Goal: Information Seeking & Learning: Find specific fact

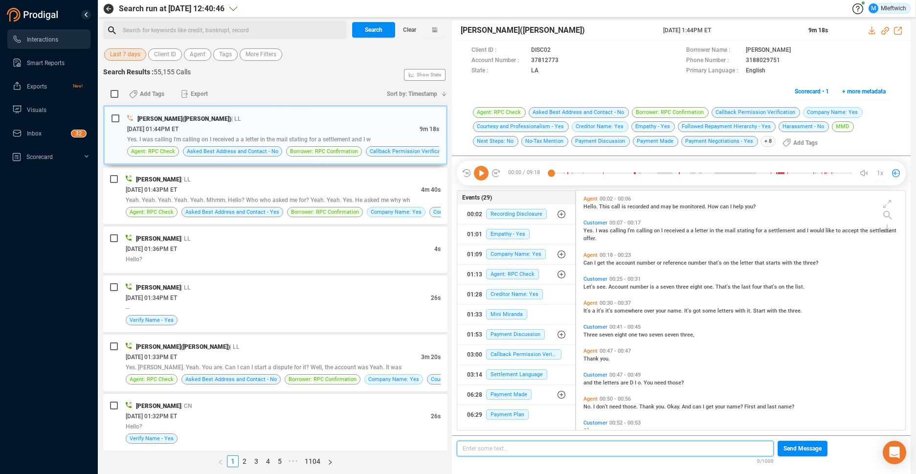
scroll to position [3, 5]
click at [137, 53] on span "Last 7 days" at bounding box center [125, 54] width 30 height 12
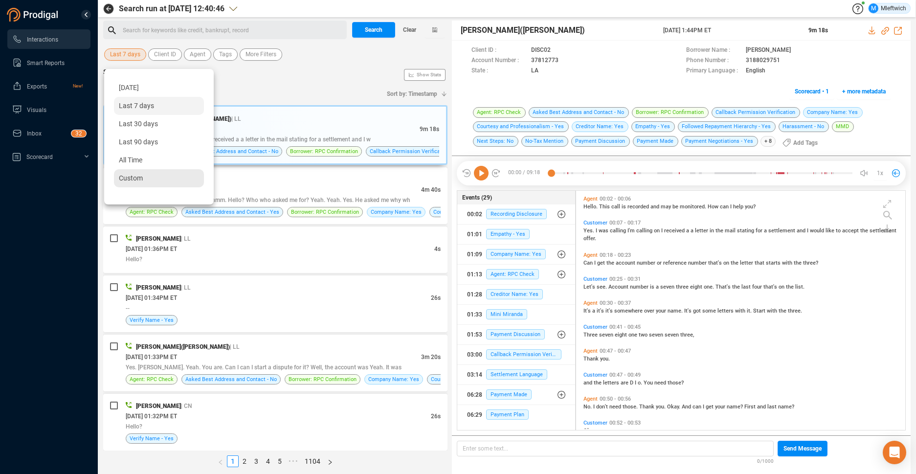
click at [130, 179] on span "Custom" at bounding box center [131, 178] width 24 height 8
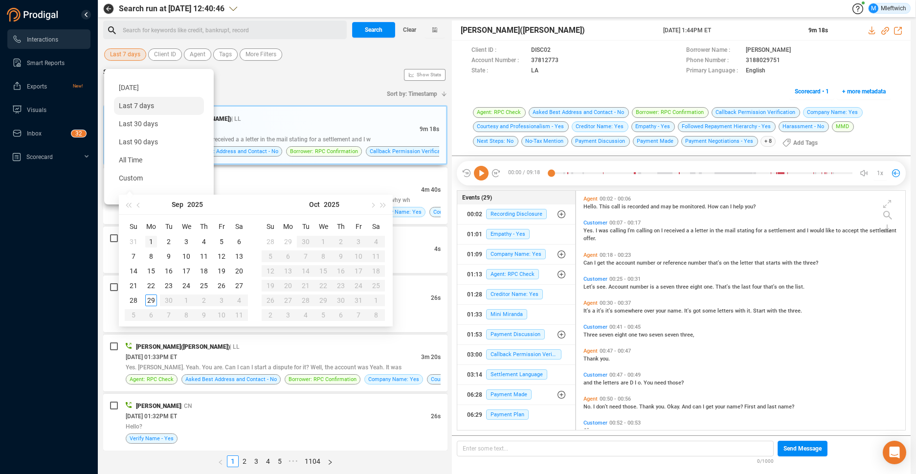
type input "[DATE]"
click at [153, 238] on div "1" at bounding box center [151, 242] width 12 height 12
type input "[DATE]"
click at [151, 300] on div "29" at bounding box center [151, 301] width 12 height 12
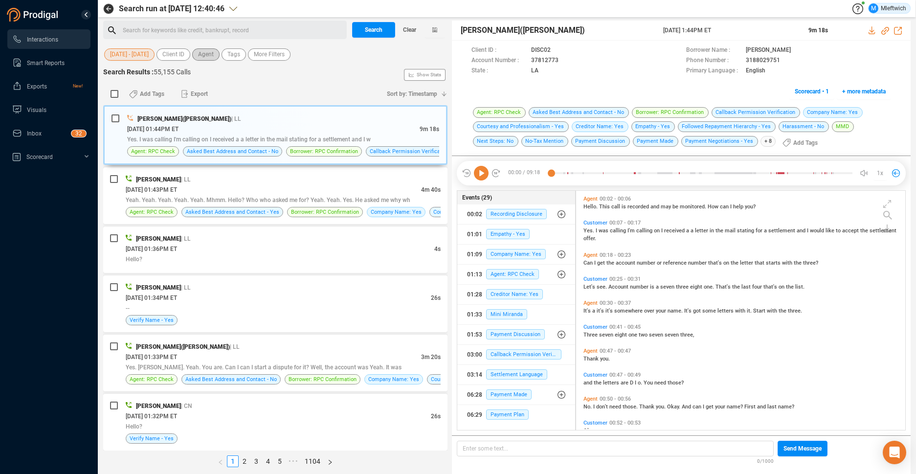
click at [206, 53] on span "Agent" at bounding box center [206, 54] width 16 height 12
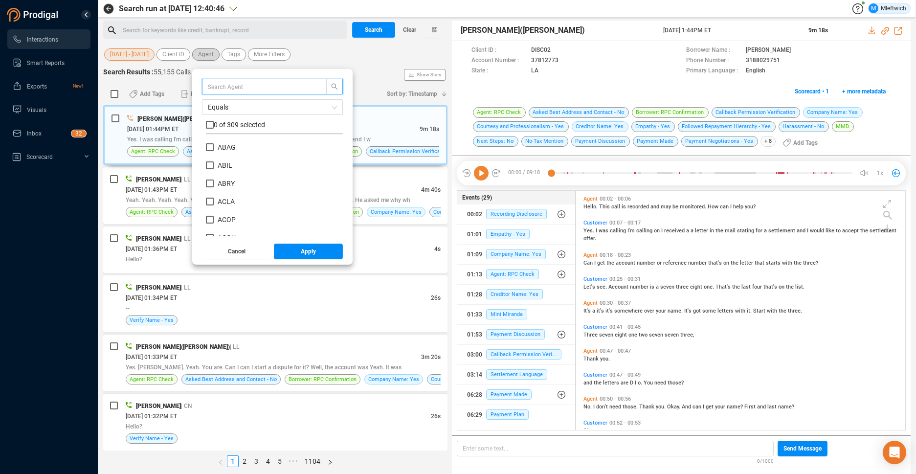
scroll to position [92, 132]
click at [222, 83] on input "text" at bounding box center [260, 86] width 104 height 11
type input "MIBR"
click at [212, 149] on input "MIBR" at bounding box center [210, 147] width 8 height 8
checkbox input "true"
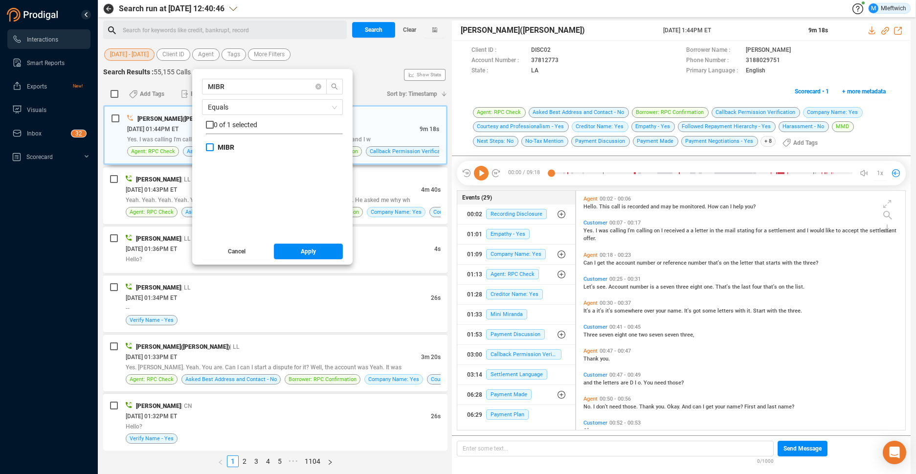
checkbox input "true"
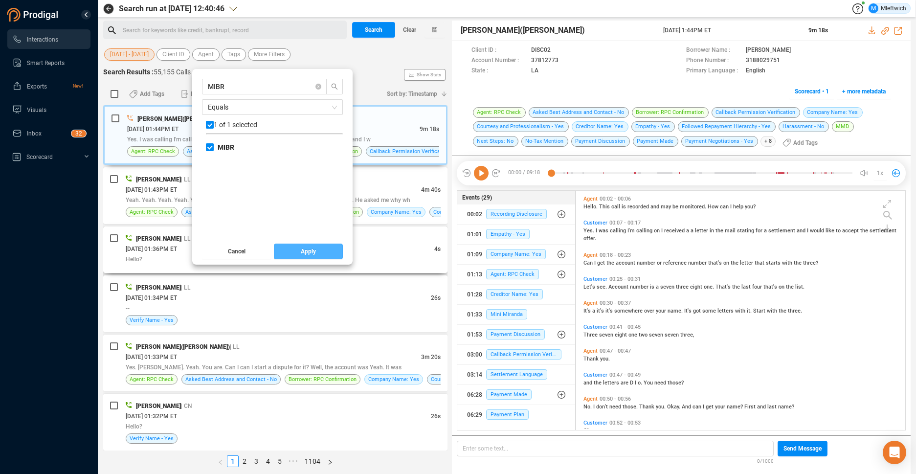
click at [300, 251] on button "Apply" at bounding box center [308, 252] width 69 height 16
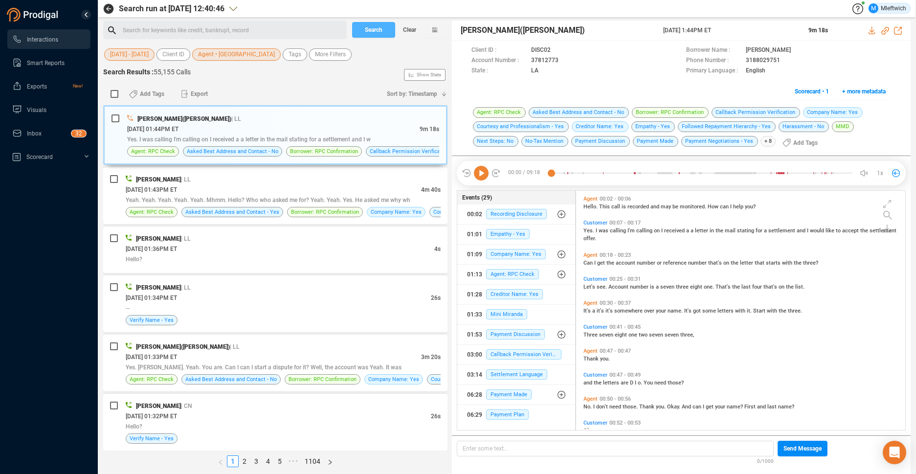
click at [365, 23] on span "Search" at bounding box center [374, 30] width 18 height 16
click at [366, 23] on div "Search Clear" at bounding box center [399, 30] width 98 height 19
click at [377, 26] on div "Search Clear" at bounding box center [399, 30] width 98 height 19
click at [377, 25] on div "Search Clear" at bounding box center [399, 30] width 98 height 19
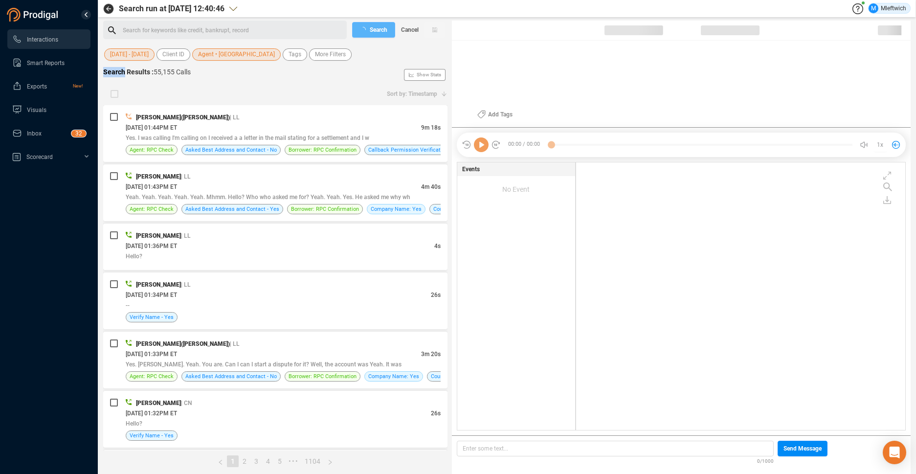
scroll to position [265, 324]
click at [313, 137] on span "Yes. I was calling I'm calling on I received a a letter in the mail stating for…" at bounding box center [248, 138] width 244 height 7
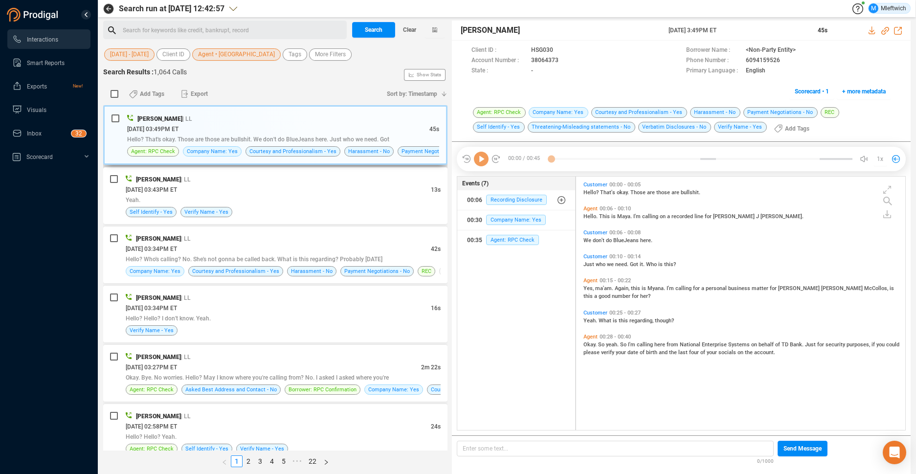
scroll to position [251, 324]
click at [300, 136] on div "Hello? That's okay. Those are those are bullshit. We don't do BlueJeans here. J…" at bounding box center [283, 139] width 312 height 10
click at [300, 364] on div "[DATE] 03:27PM ET" at bounding box center [274, 367] width 296 height 10
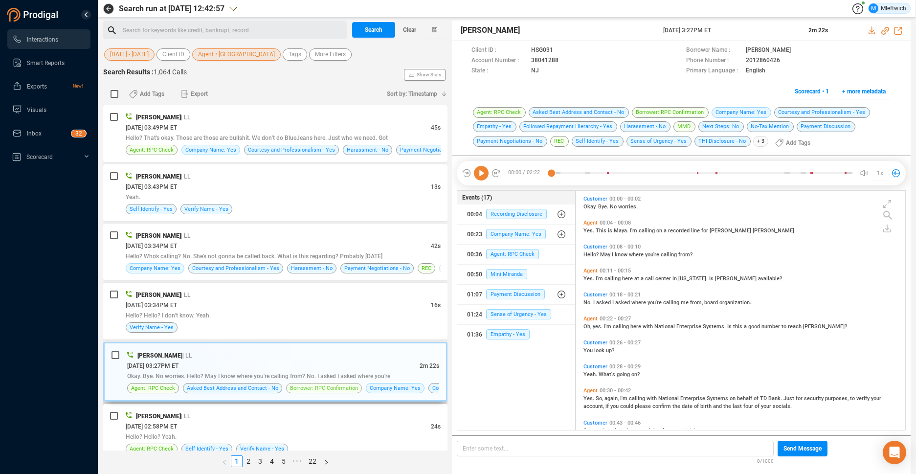
scroll to position [103, 0]
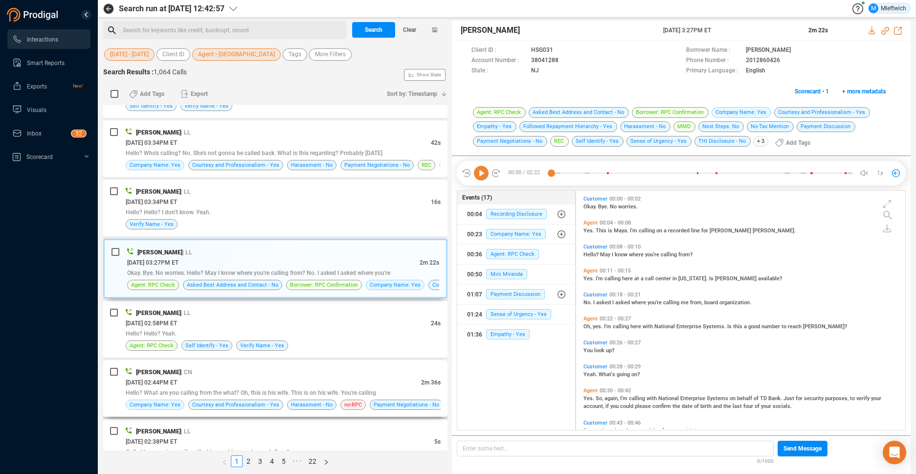
click at [312, 382] on div "[DATE] 02:44PM ET" at bounding box center [274, 382] width 296 height 10
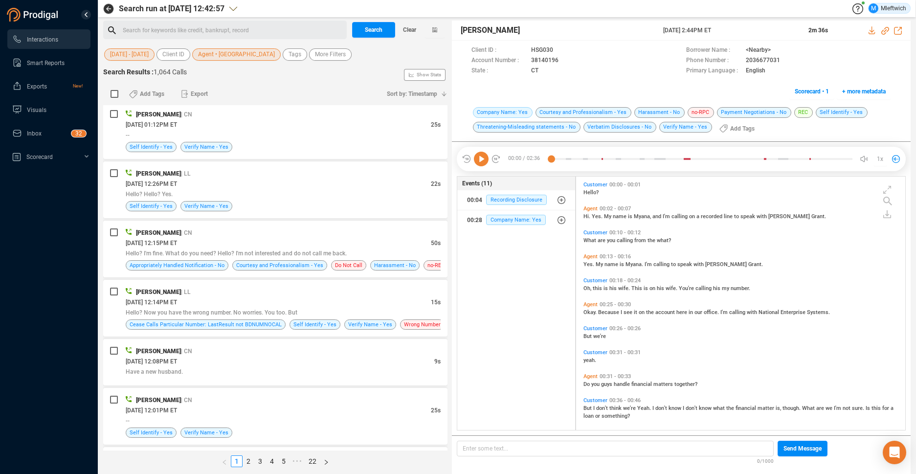
scroll to position [1451, 0]
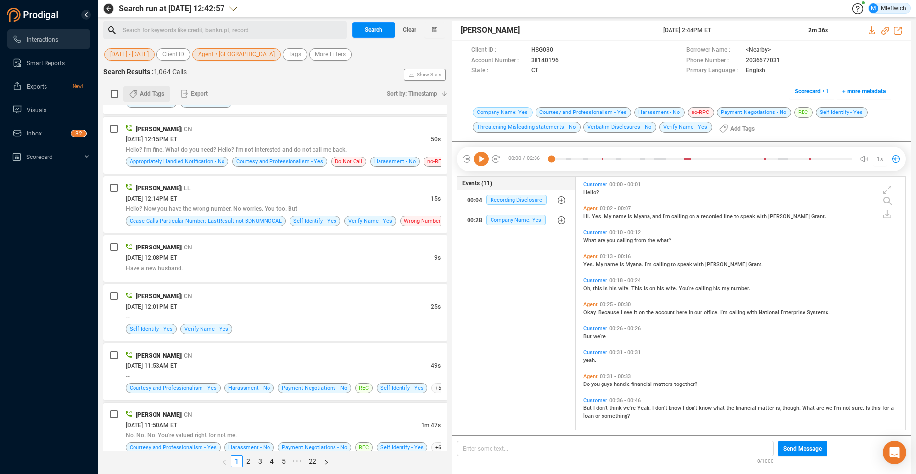
click at [155, 100] on span "Add Tags" at bounding box center [152, 94] width 24 height 16
